Goal: Find specific page/section: Find specific page/section

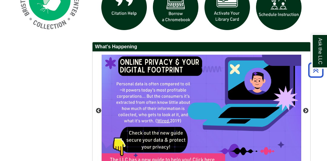
scroll to position [528, 0]
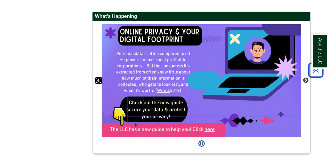
click at [100, 83] on button "Previous" at bounding box center [99, 80] width 6 height 6
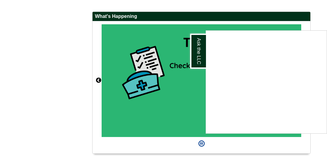
click at [96, 94] on div "Ask the LLC" at bounding box center [163, 80] width 327 height 161
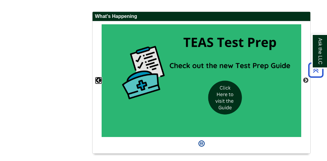
click at [100, 83] on button "Previous" at bounding box center [99, 80] width 6 height 6
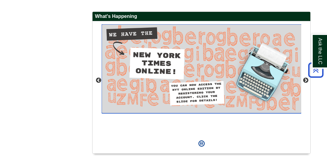
click at [192, 78] on img "slideshow" at bounding box center [202, 68] width 200 height 89
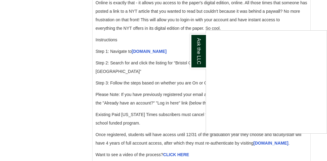
scroll to position [698, 0]
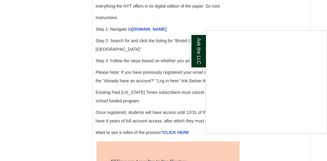
click at [150, 45] on div "Ask the LLC" at bounding box center [163, 80] width 327 height 161
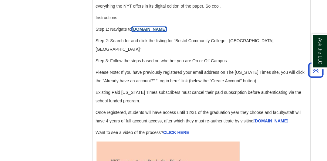
click at [155, 32] on link "[DOMAIN_NAME]" at bounding box center [149, 29] width 35 height 5
click at [145, 32] on link "[DOMAIN_NAME]" at bounding box center [149, 29] width 35 height 5
